Goal: Use online tool/utility: Use online tool/utility

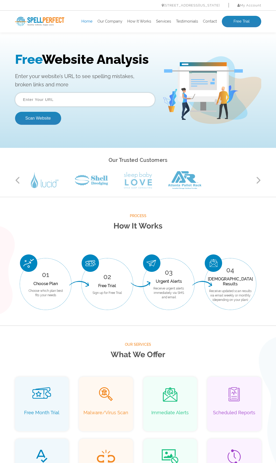
drag, startPoint x: 72, startPoint y: 91, endPoint x: 71, endPoint y: 95, distance: 3.7
click at [71, 92] on div "Free Website Analysis Enter your website’s URL to see spelling mistakes, broken…" at bounding box center [89, 90] width 148 height 77
click at [71, 96] on input "text" at bounding box center [85, 100] width 140 height 14
paste input "[URL][DOMAIN_NAME]"
type input "[URL][DOMAIN_NAME]"
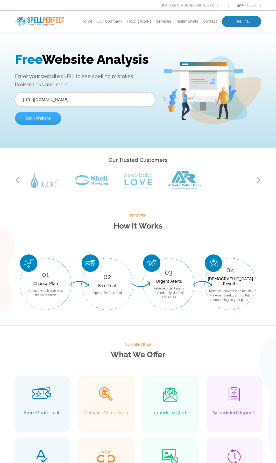
click at [52, 119] on button "Scan Website" at bounding box center [38, 118] width 46 height 13
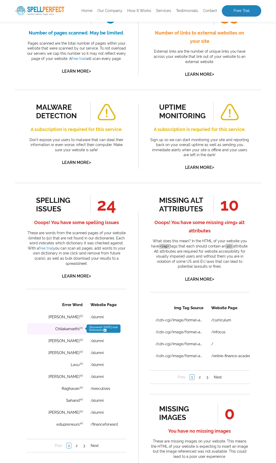
scroll to position [4, 0]
click at [76, 443] on link "2" at bounding box center [76, 445] width 4 height 5
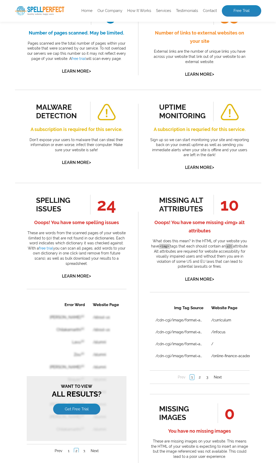
scroll to position [0, 0]
